Goal: Task Accomplishment & Management: Manage account settings

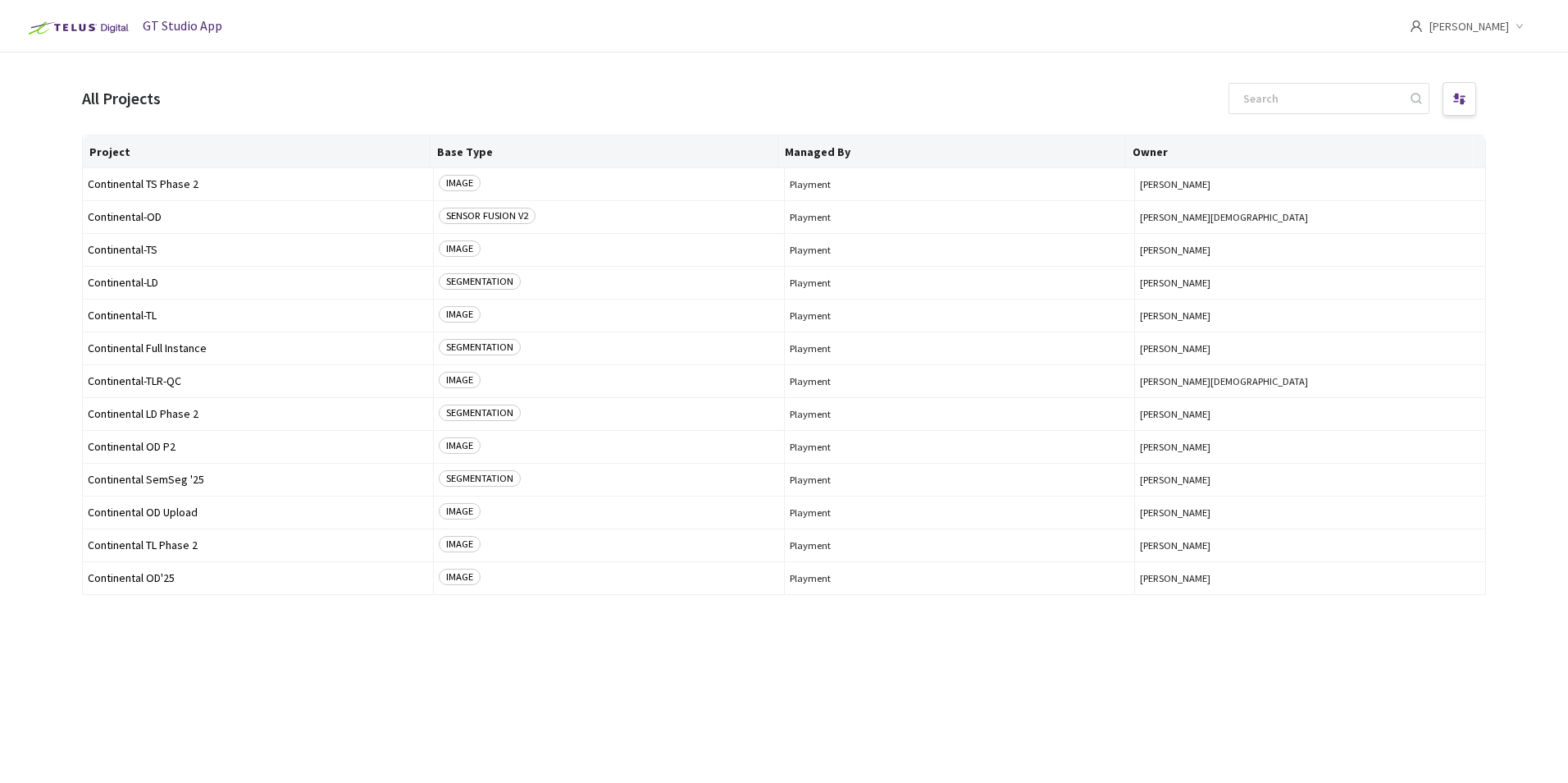
click at [1511, 18] on div "[PERSON_NAME]" at bounding box center [1478, 26] width 138 height 52
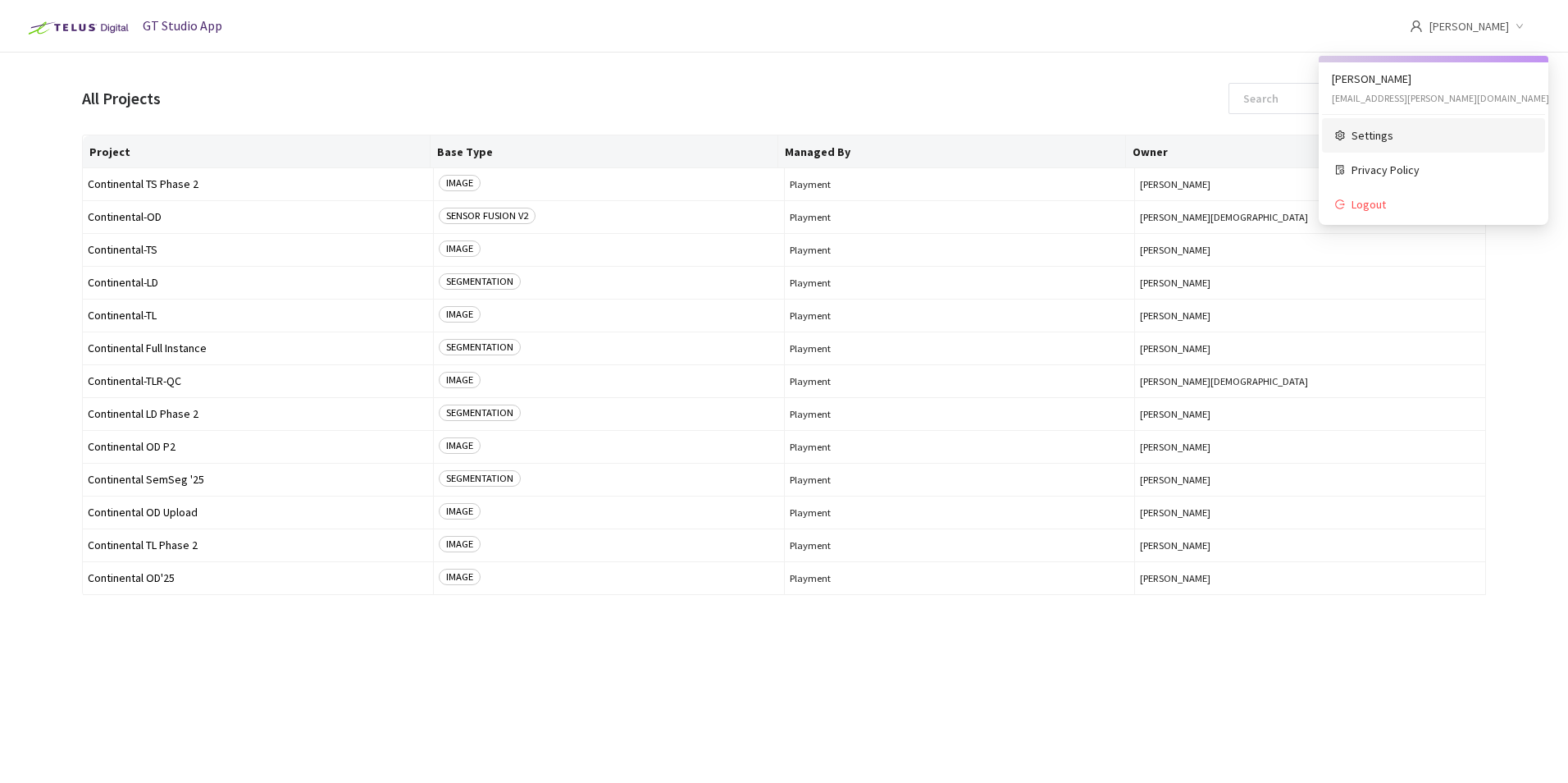
click at [1403, 137] on span "Settings" at bounding box center [1441, 135] width 180 height 18
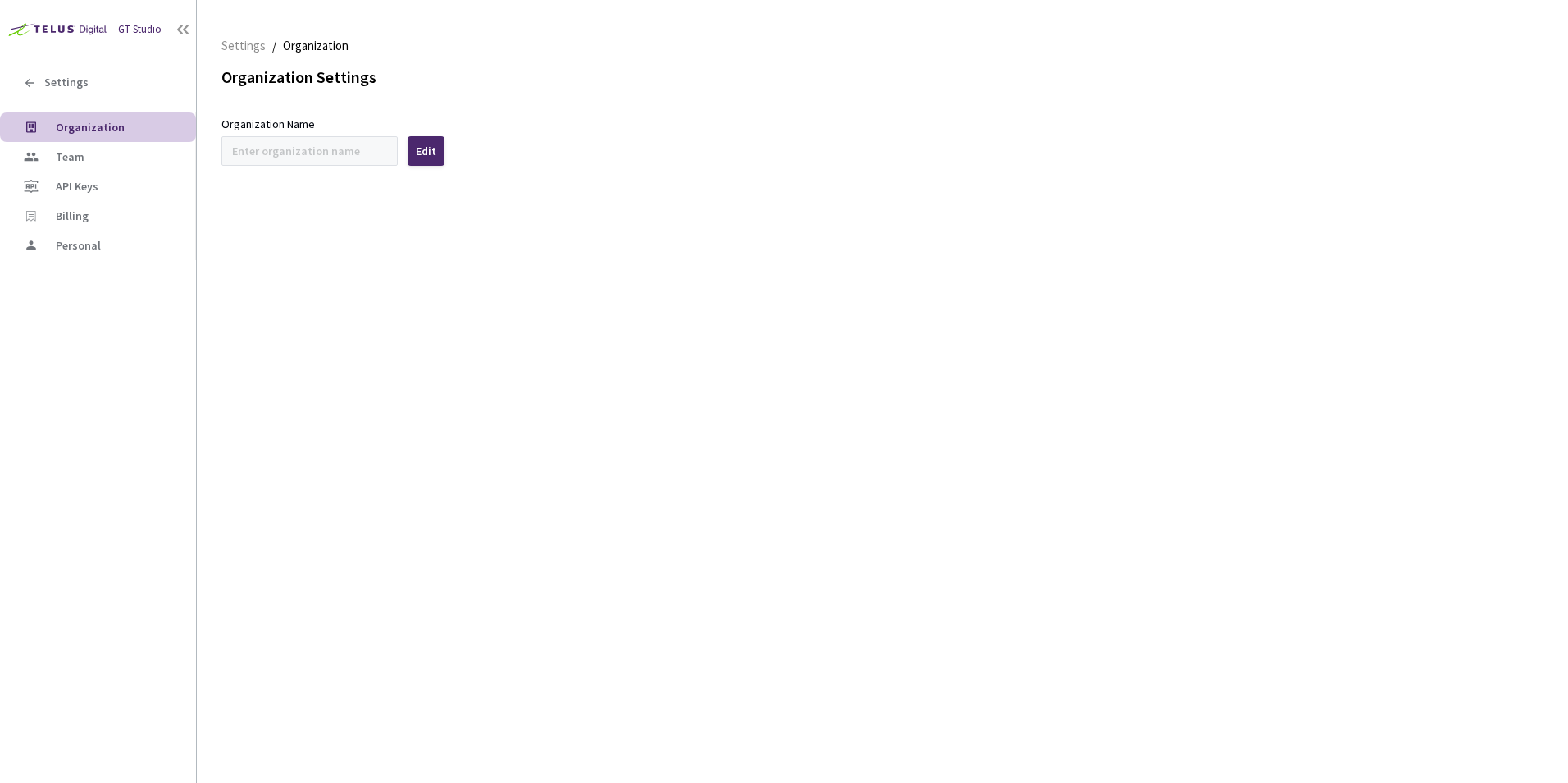
type input "Continental"
click at [80, 179] on span "API Keys" at bounding box center [77, 186] width 43 height 14
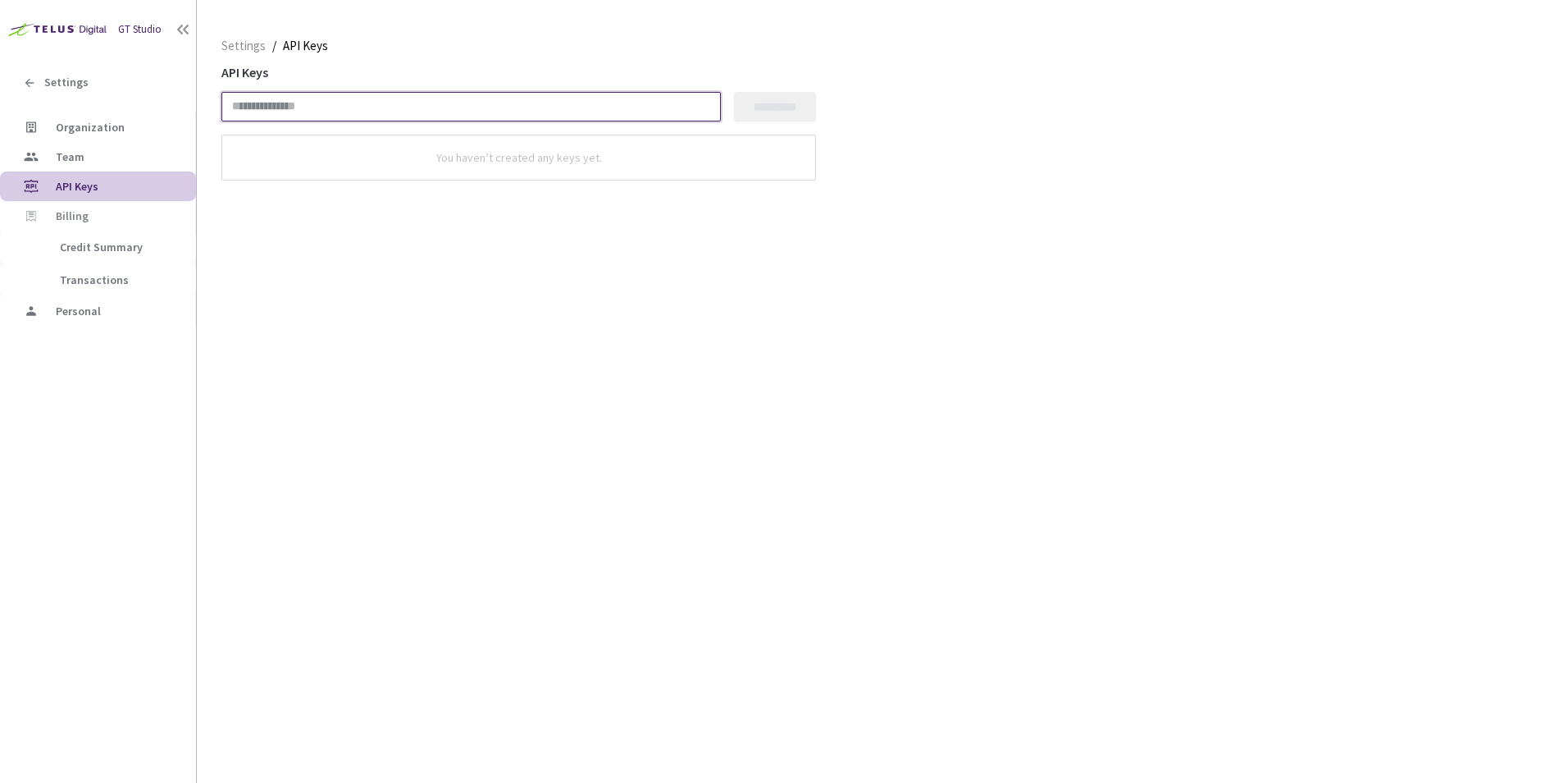
click at [426, 112] on input at bounding box center [471, 106] width 499 height 30
type input "*********"
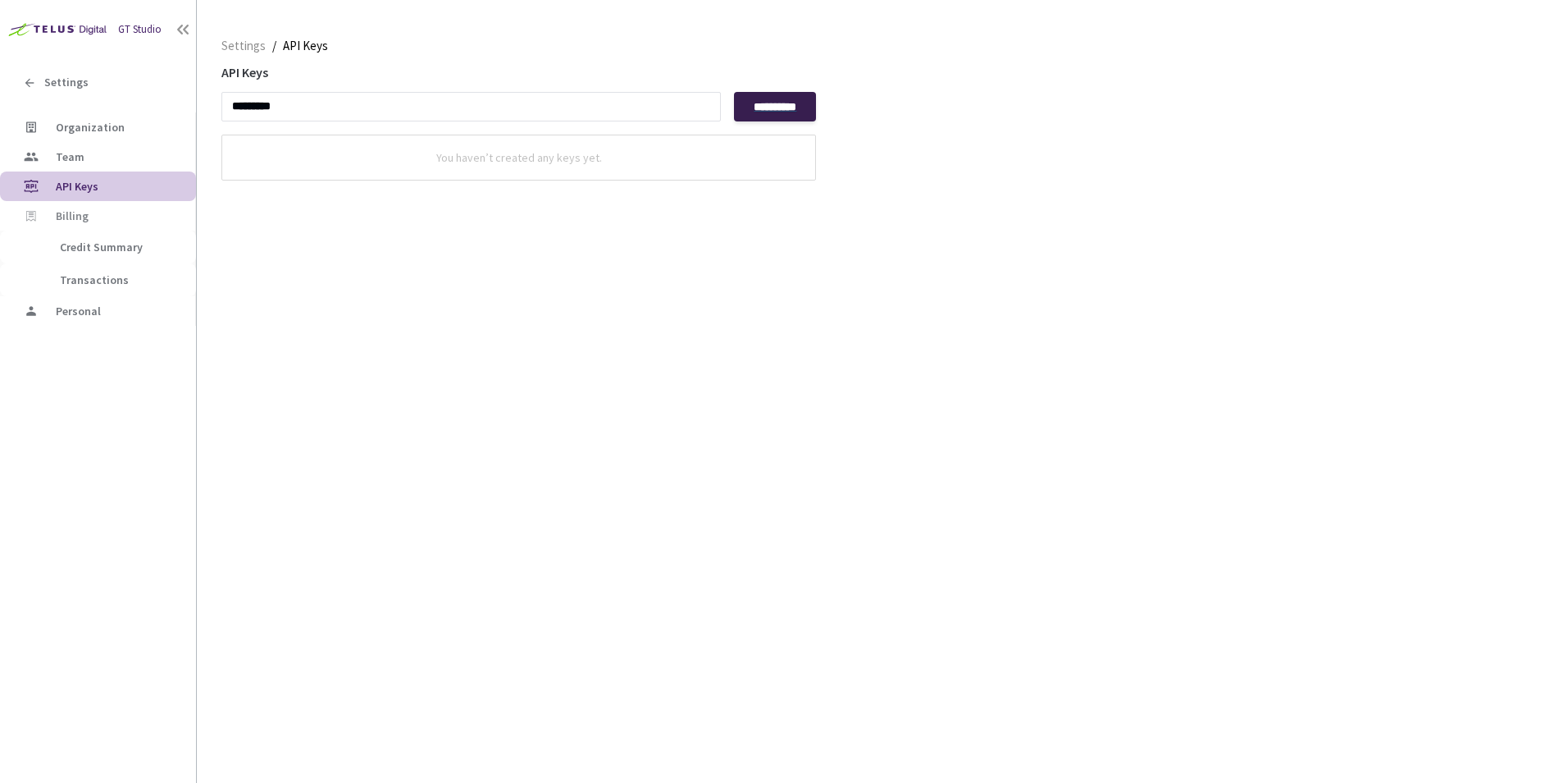
click at [779, 105] on div "**********" at bounding box center [775, 107] width 52 height 13
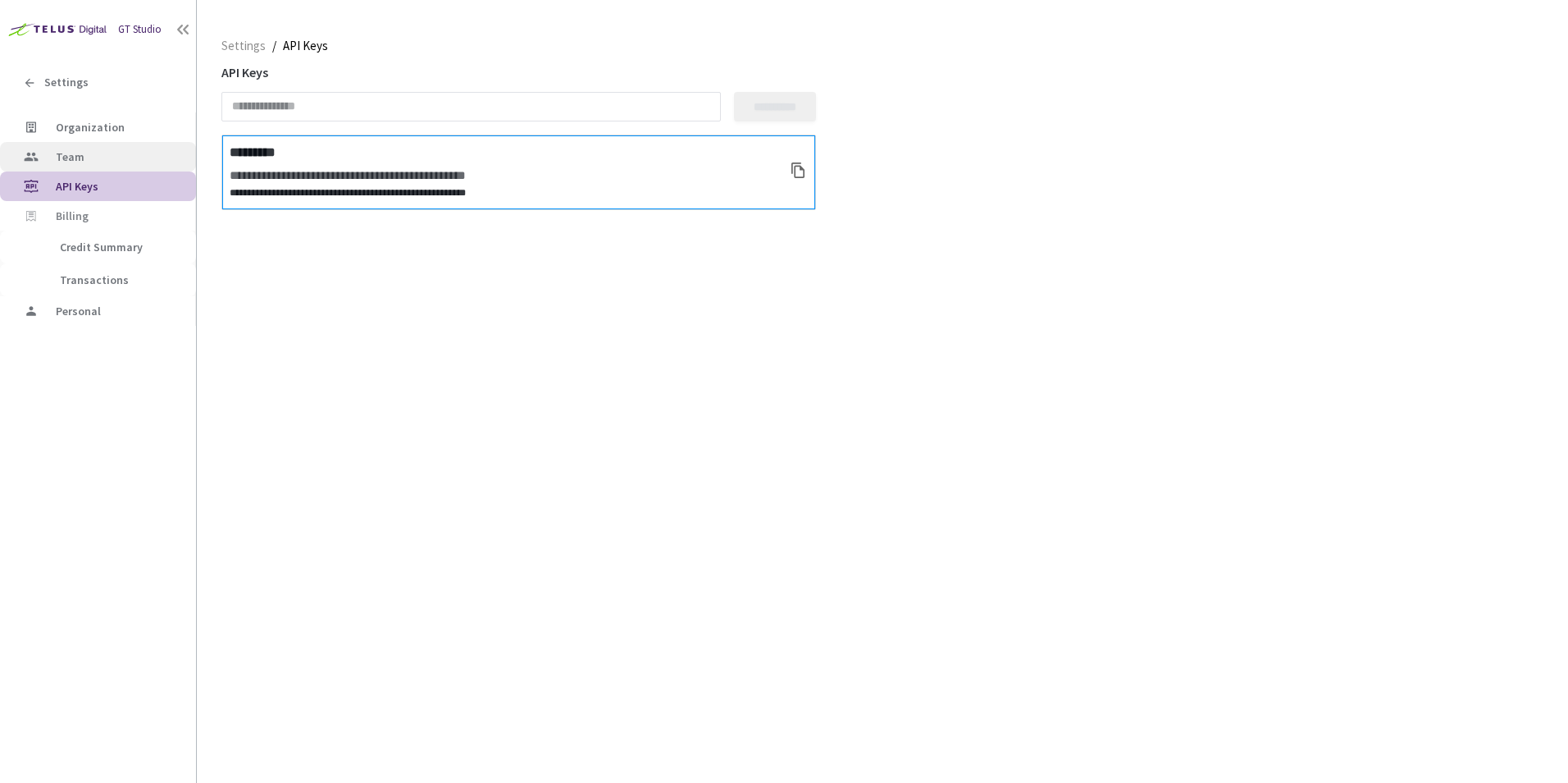
click at [117, 154] on span "Team" at bounding box center [119, 156] width 127 height 14
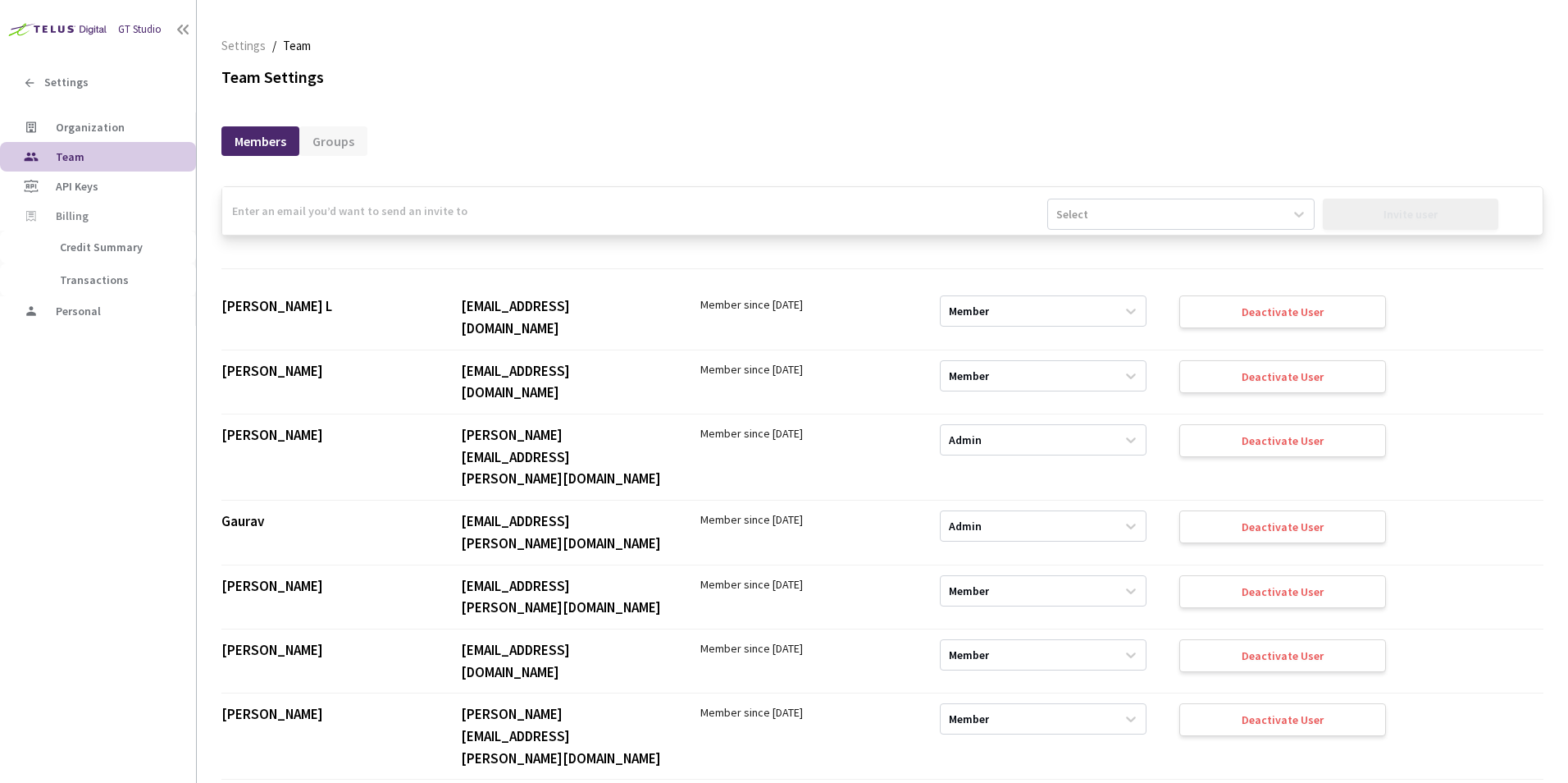
click at [331, 132] on div "Groups" at bounding box center [333, 141] width 68 height 30
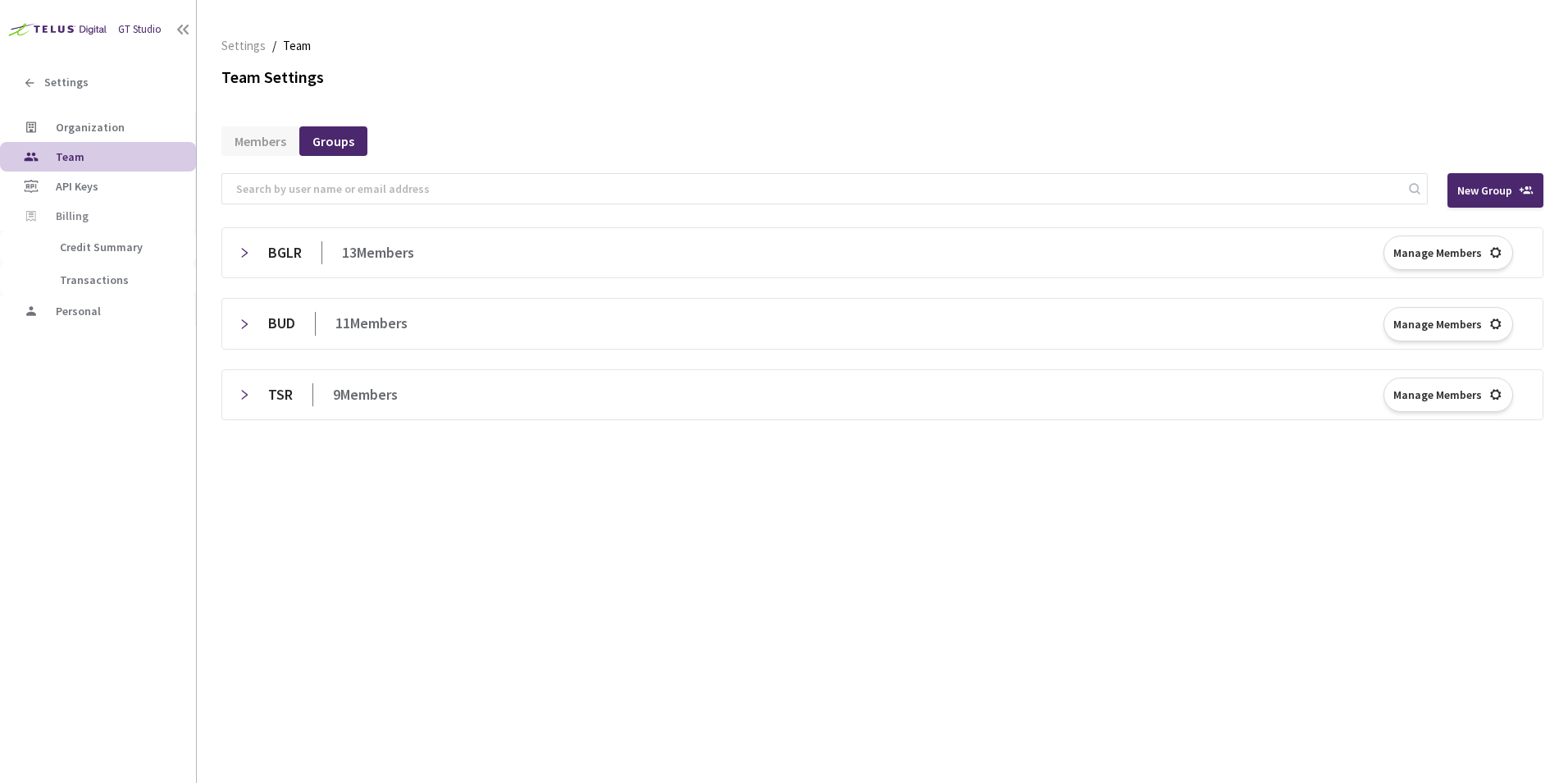
click at [244, 142] on div "Members" at bounding box center [260, 141] width 78 height 30
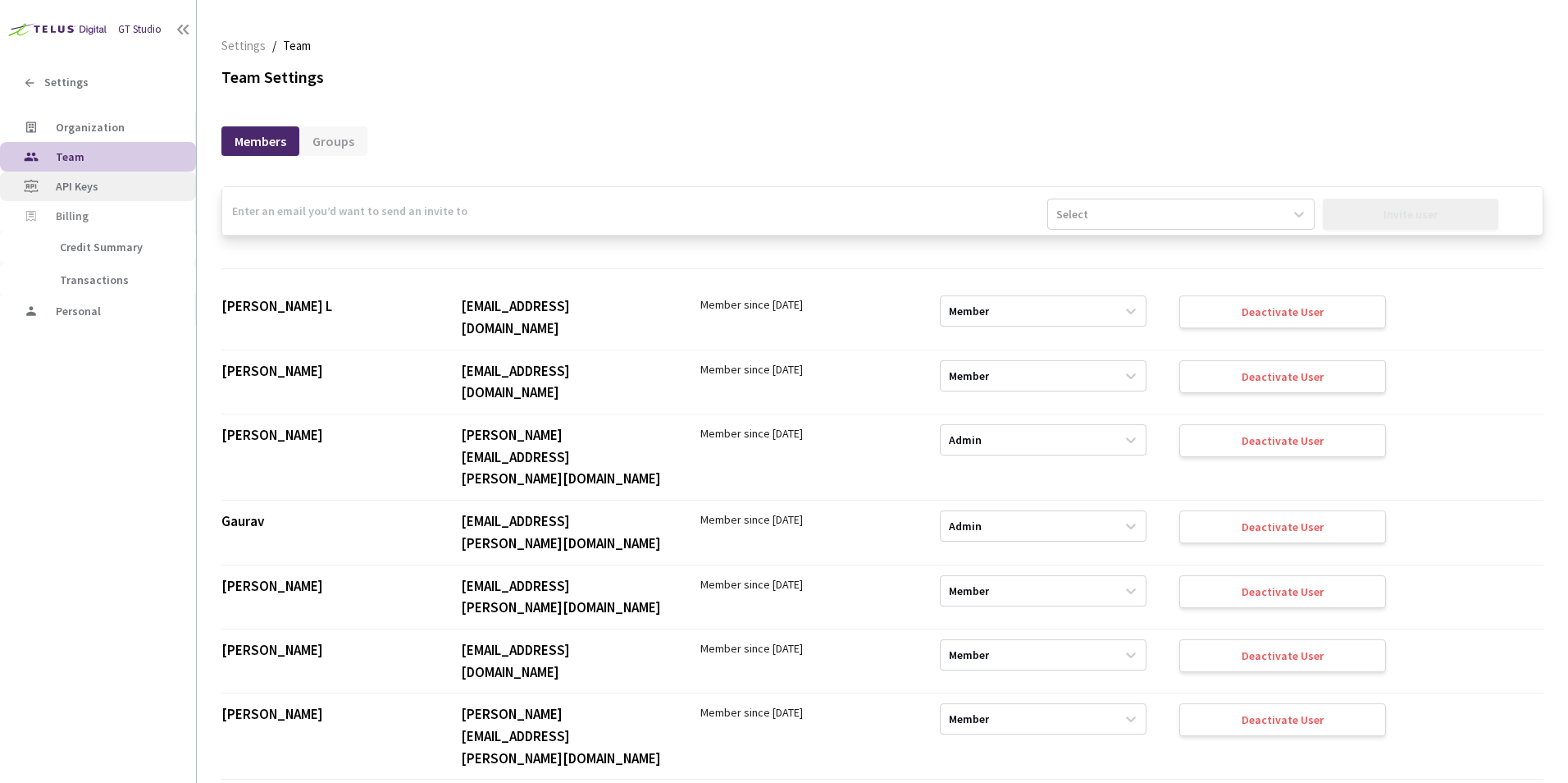
click at [101, 185] on span "API Keys" at bounding box center [119, 186] width 127 height 14
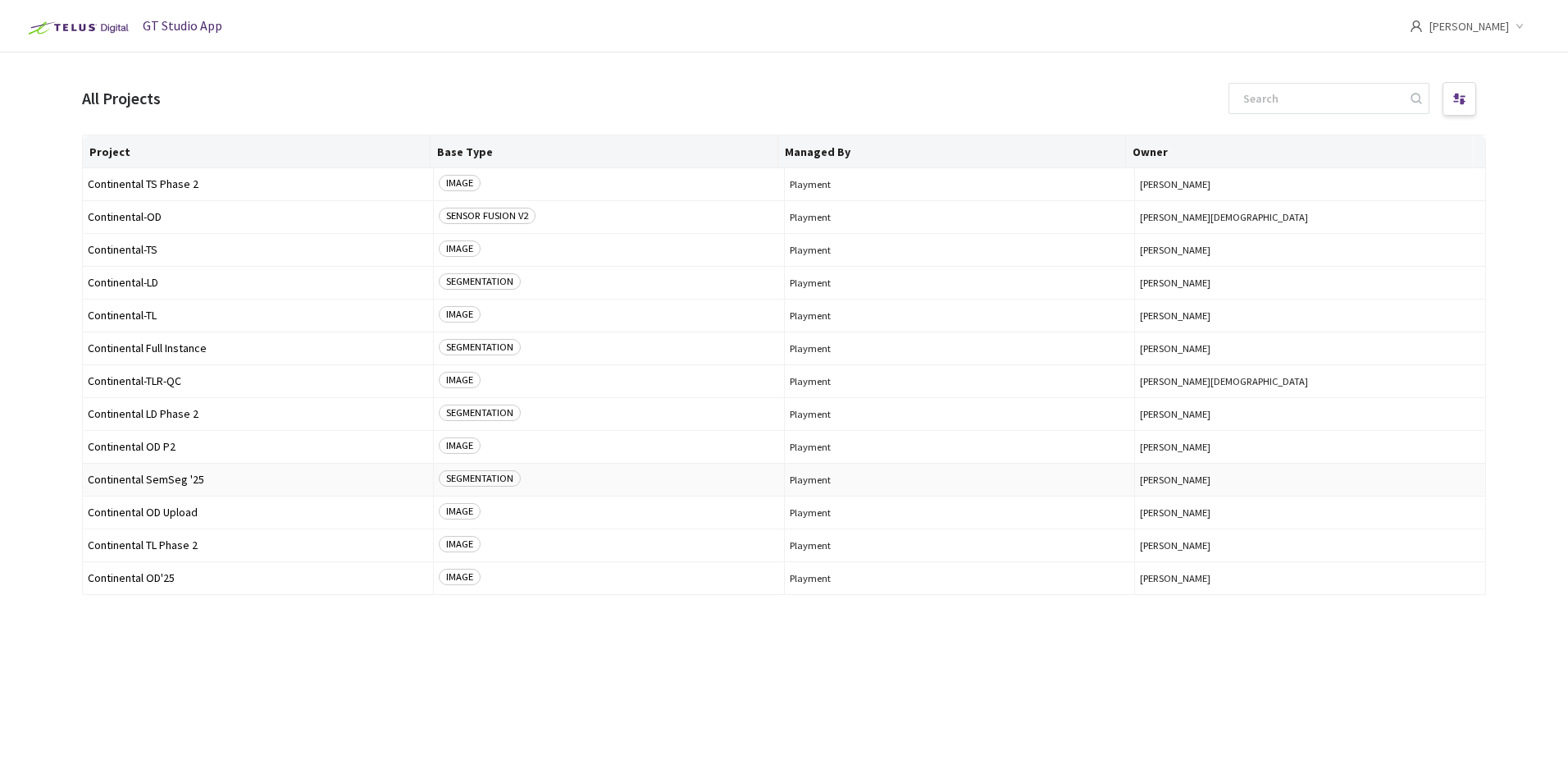
click at [185, 483] on span "Continental SemSeg '25" at bounding box center [257, 480] width 340 height 12
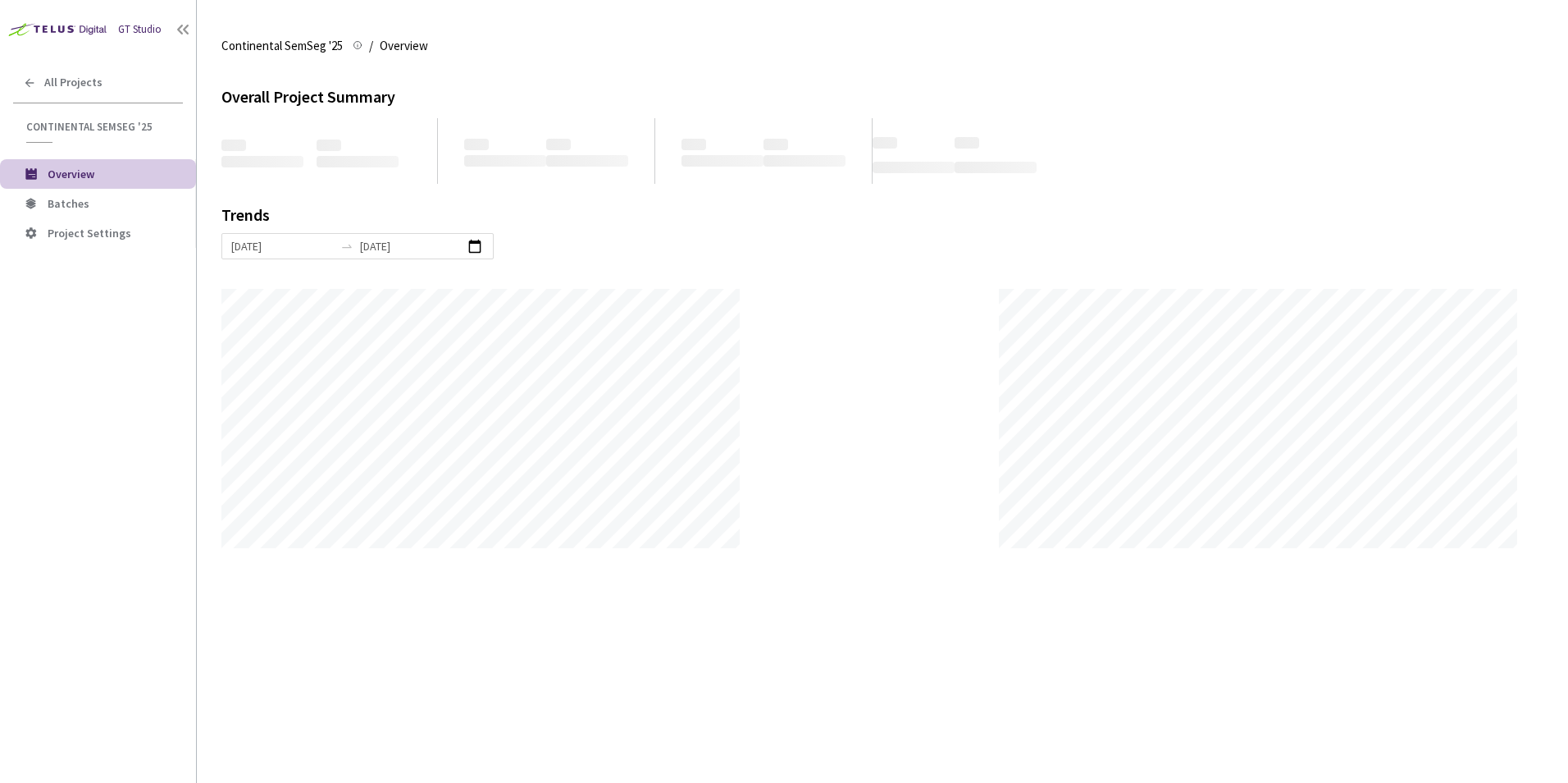
scroll to position [783, 1568]
click at [127, 204] on span "Batches" at bounding box center [115, 204] width 135 height 14
